Goal: Entertainment & Leisure: Consume media (video, audio)

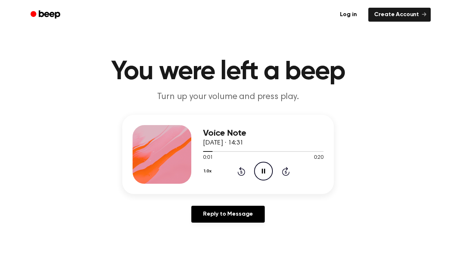
click at [269, 171] on icon "Pause Audio" at bounding box center [263, 171] width 19 height 19
click at [270, 169] on icon "Play Audio" at bounding box center [263, 171] width 19 height 19
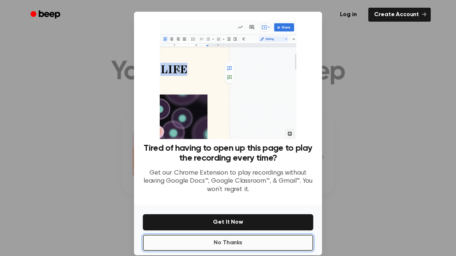
click at [238, 239] on button "No Thanks" at bounding box center [228, 243] width 170 height 16
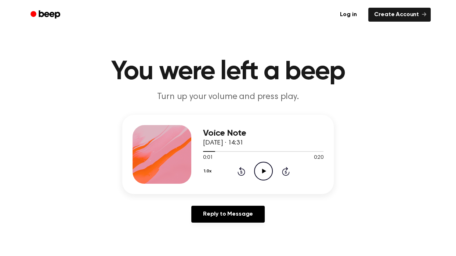
click at [263, 171] on icon at bounding box center [264, 171] width 4 height 5
drag, startPoint x: 231, startPoint y: 152, endPoint x: 238, endPoint y: 155, distance: 7.3
click at [213, 154] on div "0:06 0:20 Your browser does not support the [object Object] element." at bounding box center [263, 155] width 120 height 14
drag, startPoint x: 242, startPoint y: 151, endPoint x: 259, endPoint y: 152, distance: 17.7
click at [259, 152] on div at bounding box center [263, 151] width 120 height 6
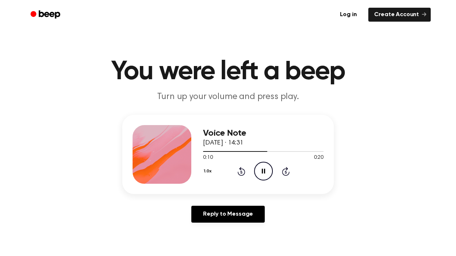
click at [240, 170] on icon at bounding box center [242, 171] width 8 height 9
click at [263, 174] on icon "Play Audio" at bounding box center [263, 171] width 19 height 19
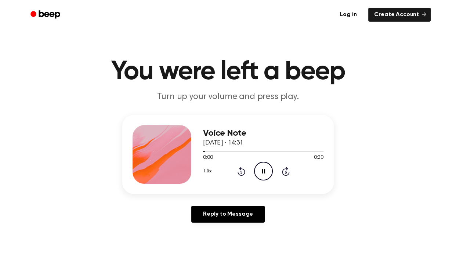
click at [263, 174] on icon "Pause Audio" at bounding box center [263, 171] width 19 height 19
click at [261, 171] on icon "Play Audio" at bounding box center [263, 171] width 19 height 19
click at [241, 171] on icon "Rewind 5 seconds" at bounding box center [241, 172] width 8 height 10
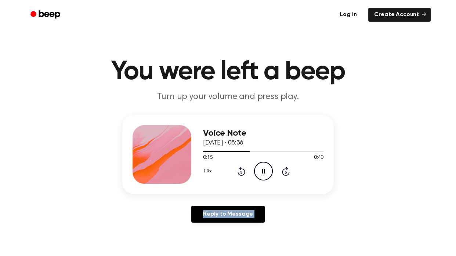
click at [241, 171] on icon "Rewind 5 seconds" at bounding box center [241, 172] width 8 height 10
